Goal: Find specific page/section: Find specific page/section

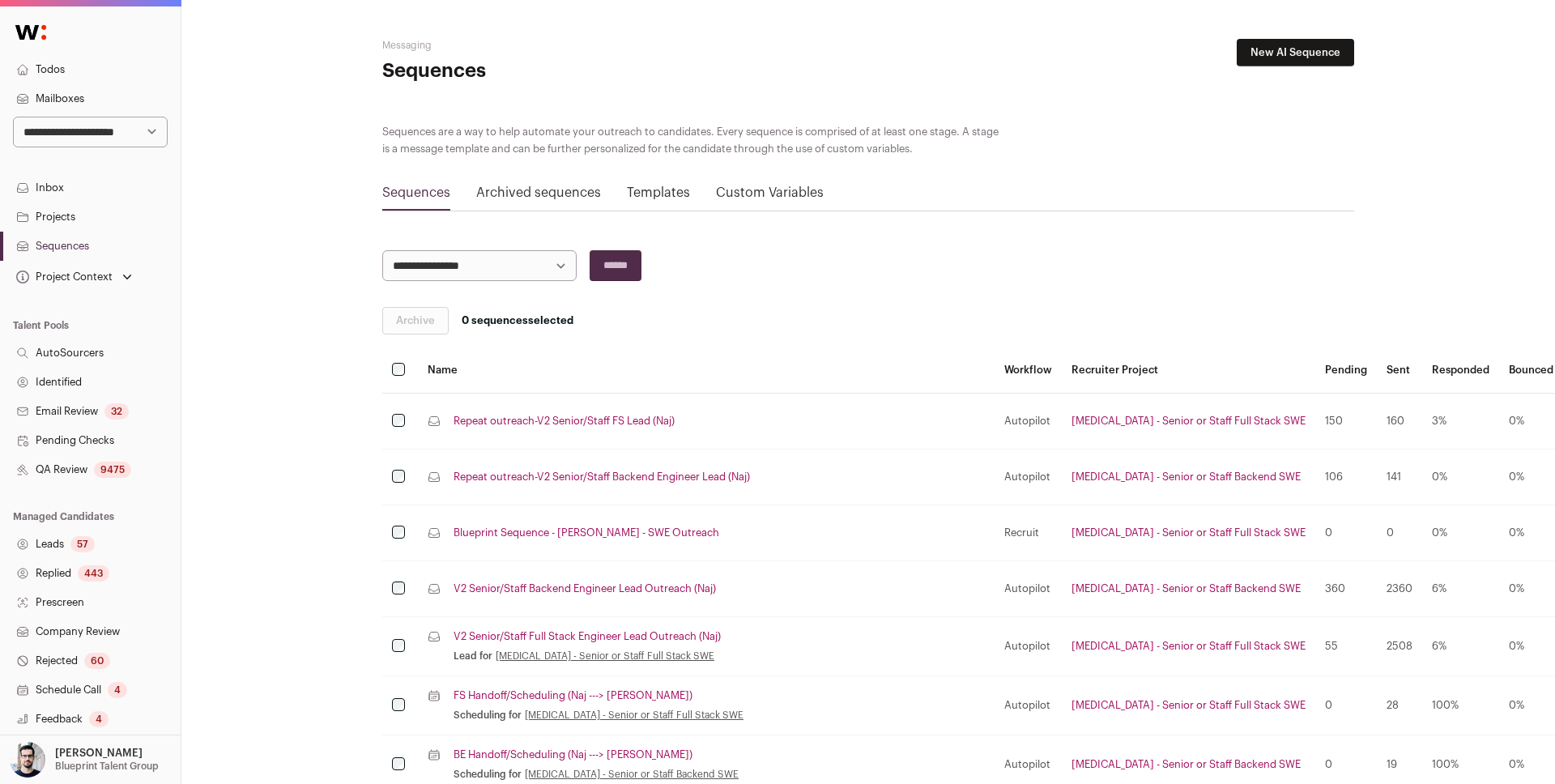
scroll to position [81, 0]
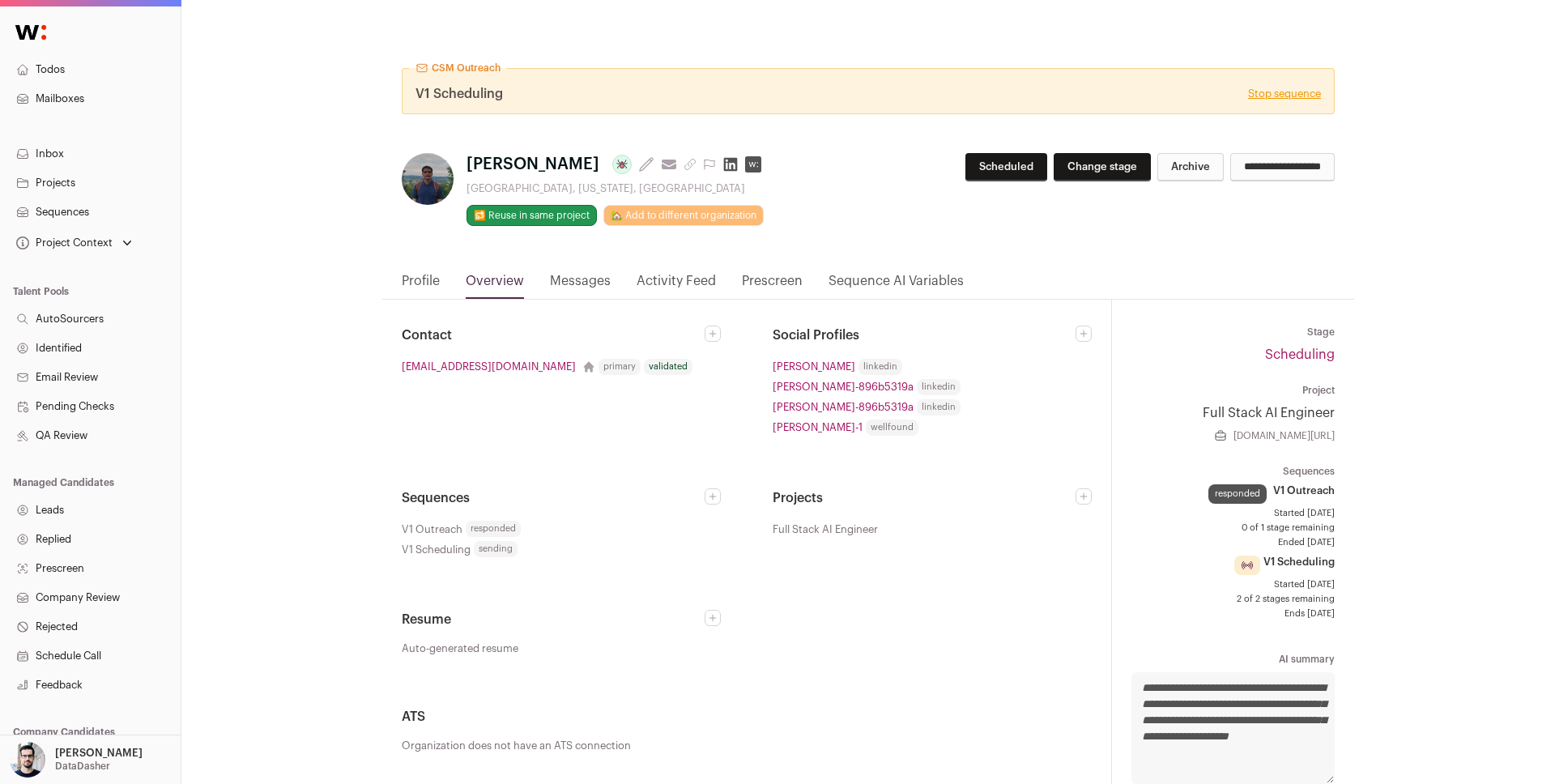
click at [337, 67] on div "CSM Outreach V1 Scheduling Stop sequence Harshaa Narayan Last update: 9 days ag…" at bounding box center [868, 503] width 1374 height 1006
